Goal: Task Accomplishment & Management: Manage account settings

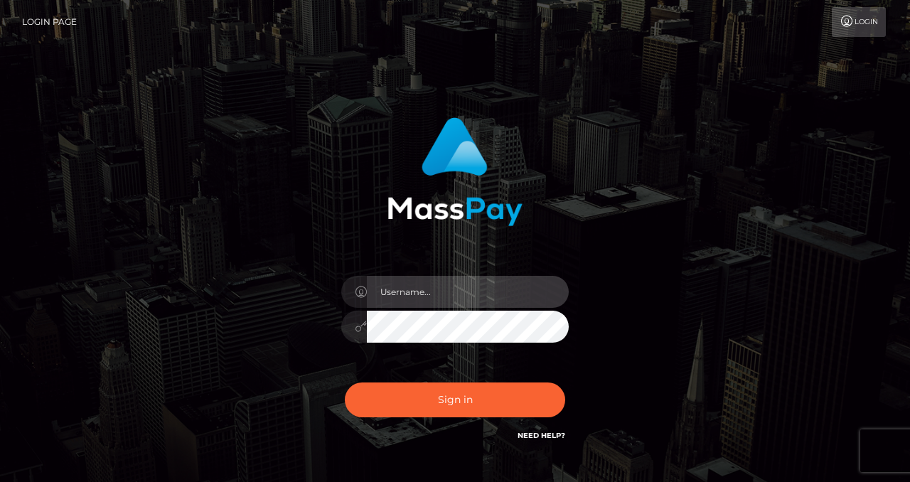
click at [399, 297] on input "text" at bounding box center [468, 292] width 202 height 32
click at [435, 285] on input "text" at bounding box center [468, 292] width 202 height 32
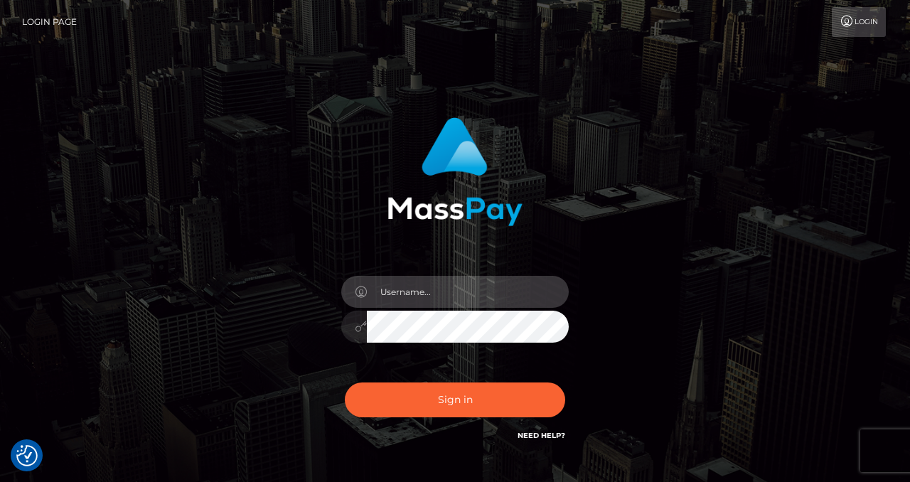
paste input "PH3jrDJTj7RKU2Laa6DP"
type input "PH3jrDJTj7RKU2Laa6DP"
drag, startPoint x: 404, startPoint y: 292, endPoint x: 430, endPoint y: 256, distance: 44.2
click at [404, 292] on input "PH3jrDJTj7RKU2Laa6DP" at bounding box center [468, 292] width 202 height 32
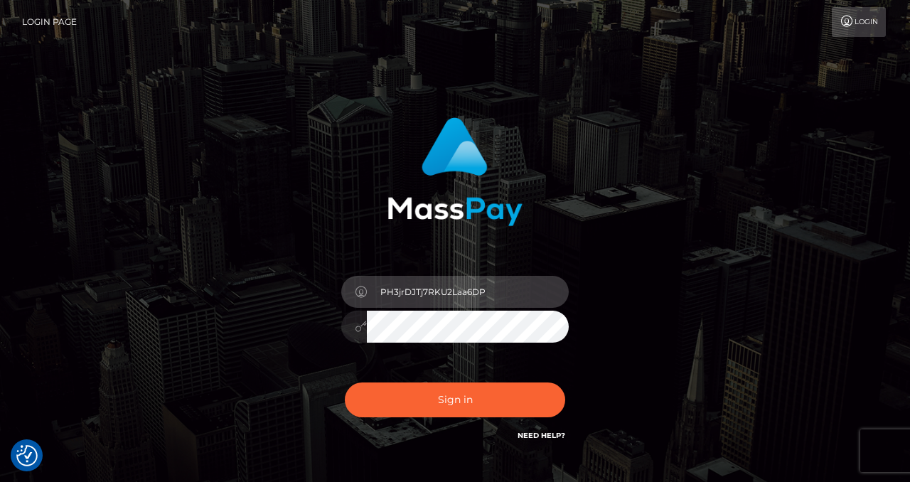
click at [404, 292] on input "PH3jrDJTj7RKU2Laa6DP" at bounding box center [468, 292] width 202 height 32
click at [414, 296] on input "text" at bounding box center [468, 292] width 202 height 32
click at [398, 299] on input "text" at bounding box center [468, 292] width 202 height 32
type input "izabela.throne"
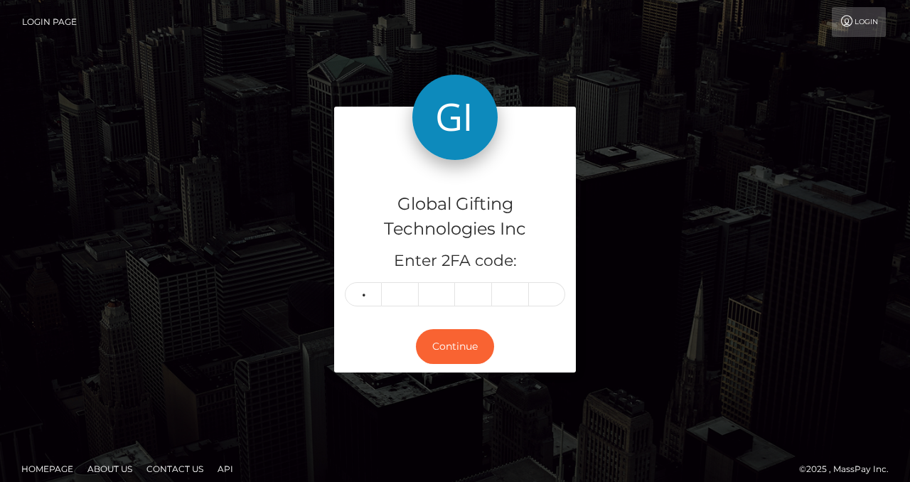
type input "5"
type input "2"
type input "3"
type input "5"
type input "8"
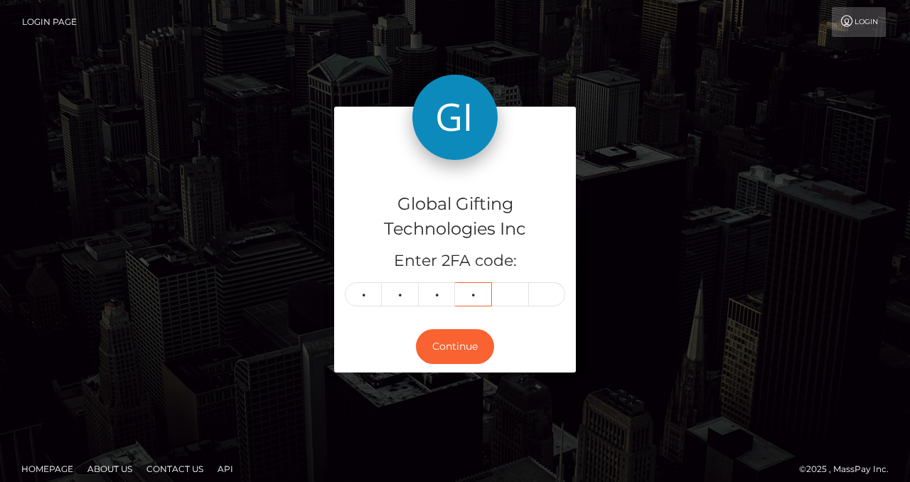
type input "6"
type input "5"
type input "2"
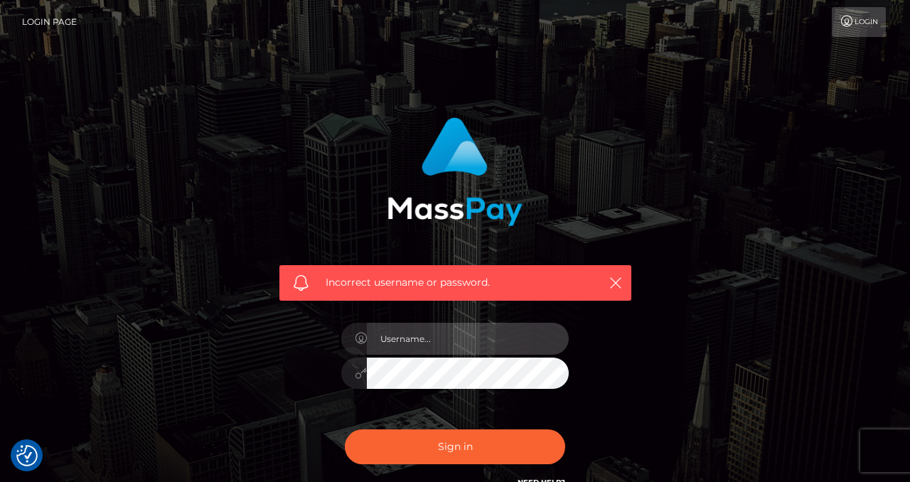
click at [423, 341] on input "text" at bounding box center [468, 339] width 202 height 32
type input "izabela.throne"
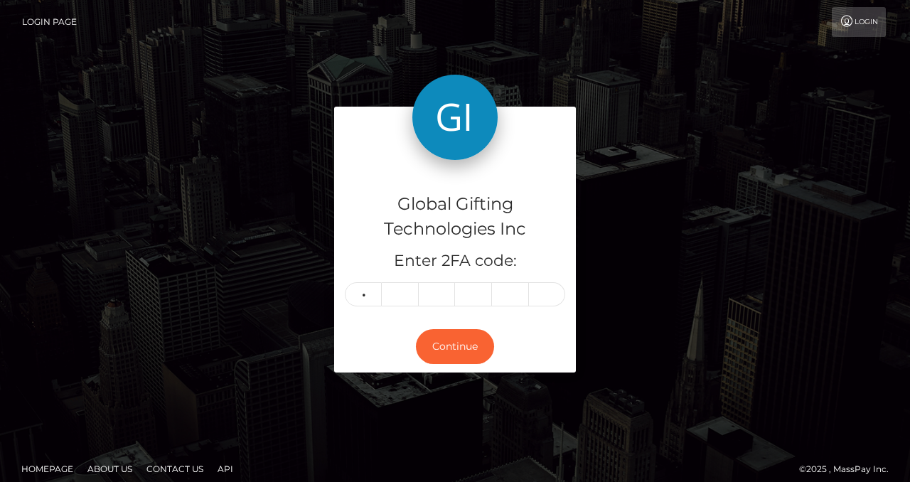
type input "3"
type input "5"
type input "8"
type input "6"
type input "5"
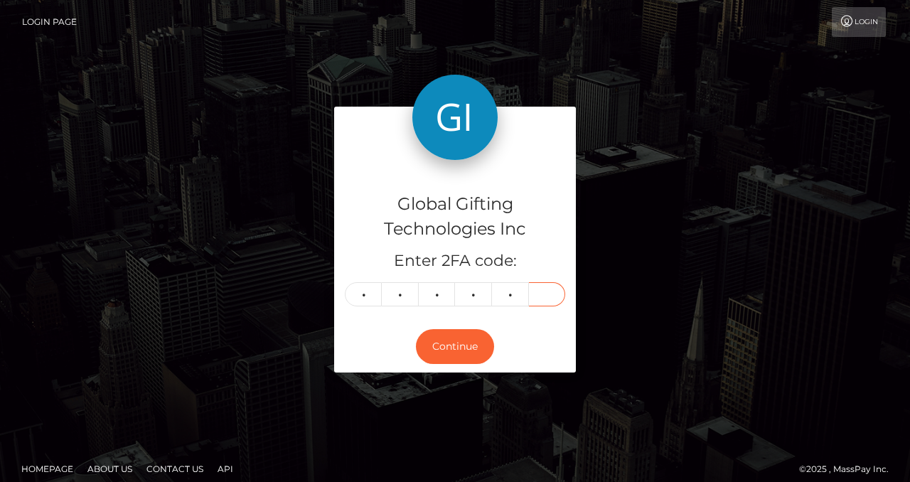
type input "2"
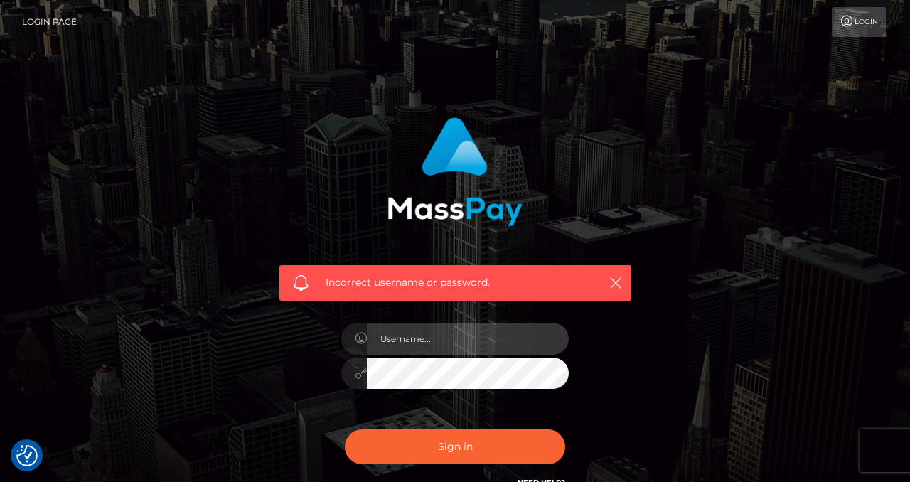
click at [450, 341] on input "text" at bounding box center [468, 339] width 202 height 32
type input "izabela.throne"
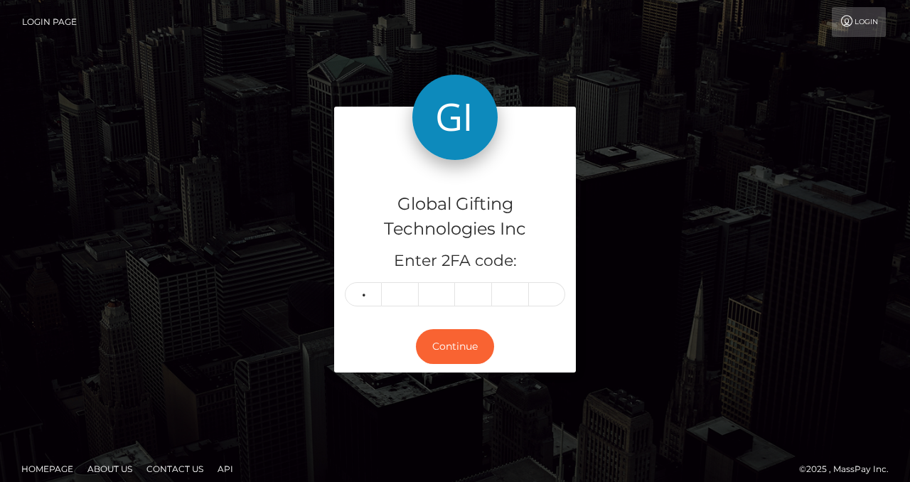
type input "8"
type input "0"
type input "9"
type input "8"
type input "4"
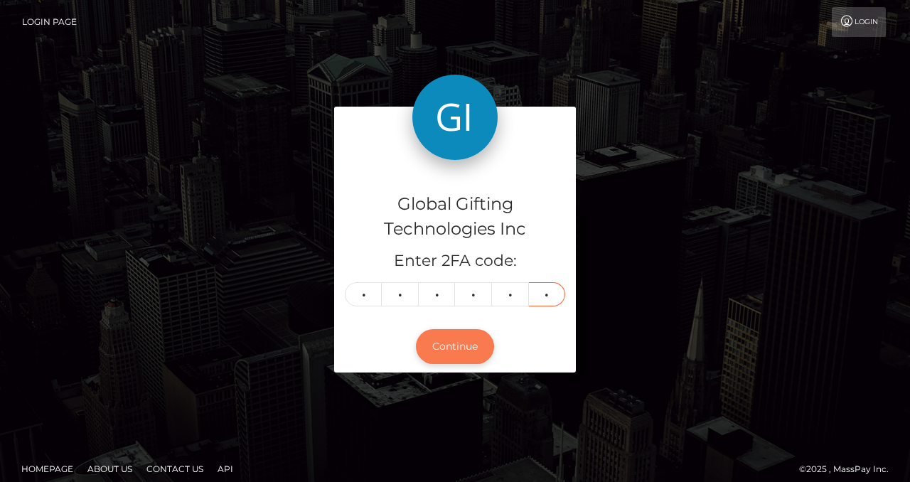
type input "0"
click at [452, 343] on button "Continue" at bounding box center [455, 346] width 78 height 35
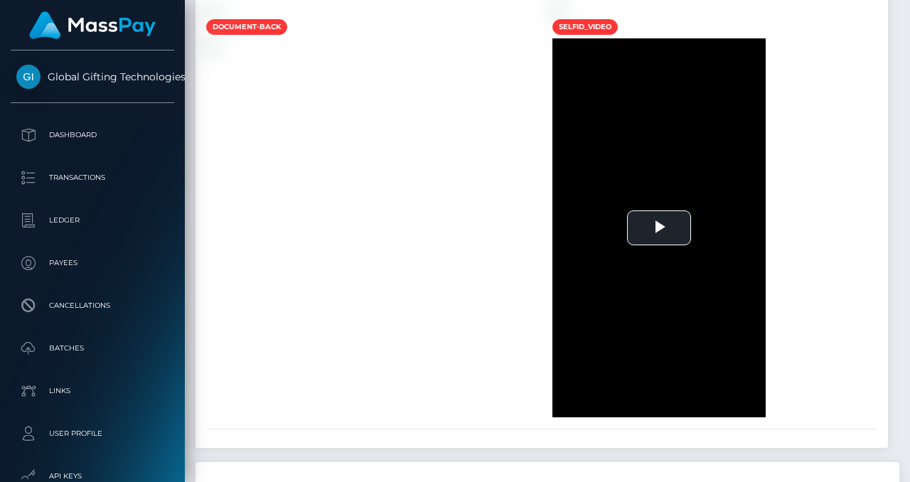
scroll to position [1277, 0]
